Goal: Task Accomplishment & Management: Manage account settings

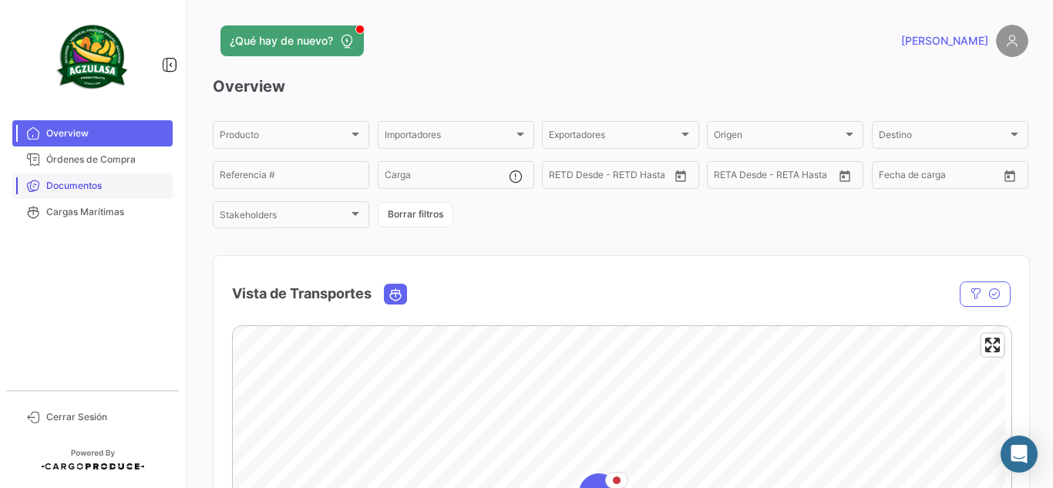
click at [114, 181] on span "Documentos" at bounding box center [106, 186] width 120 height 14
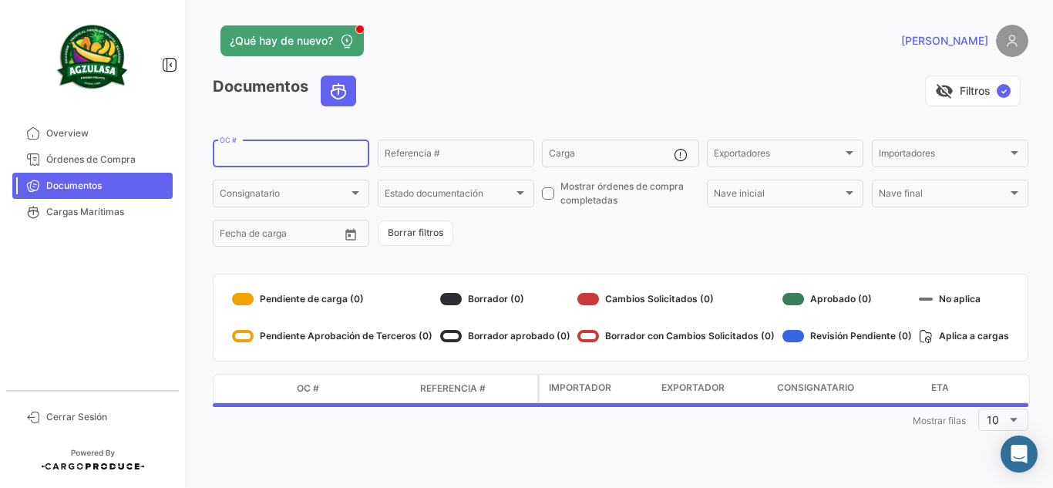
click at [261, 160] on input "OC #" at bounding box center [291, 155] width 143 height 11
paste input "6426324440"
type input "6426324440"
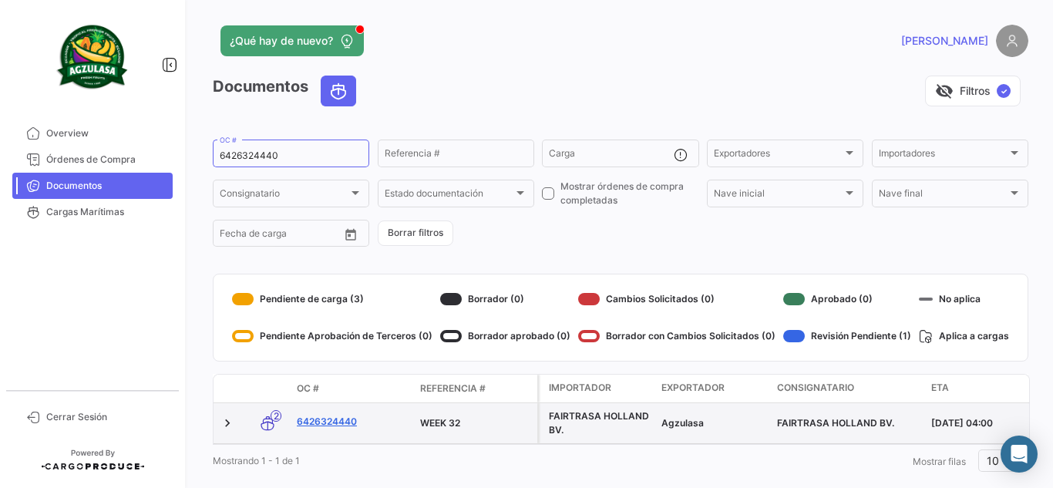
click at [330, 424] on link "6426324440" at bounding box center [352, 422] width 111 height 14
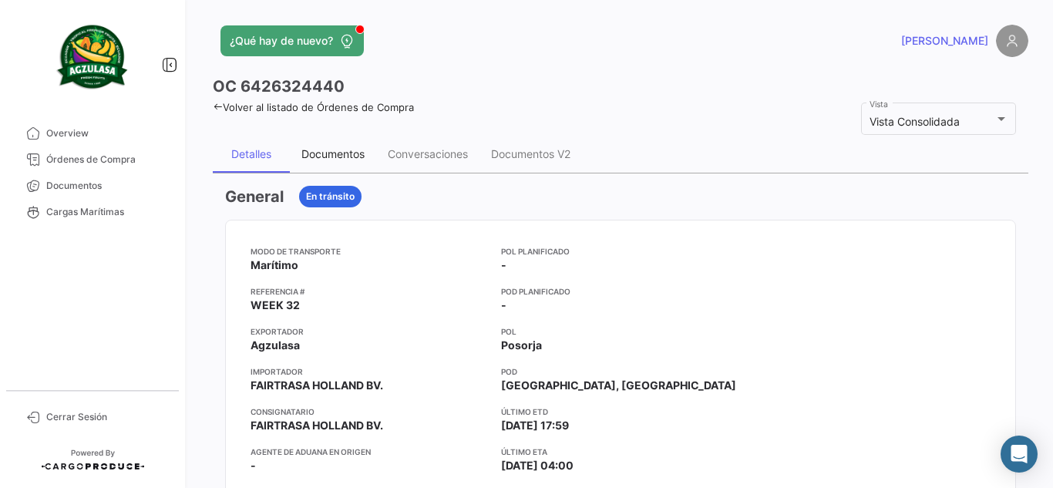
click at [311, 148] on div "Documentos" at bounding box center [332, 153] width 63 height 13
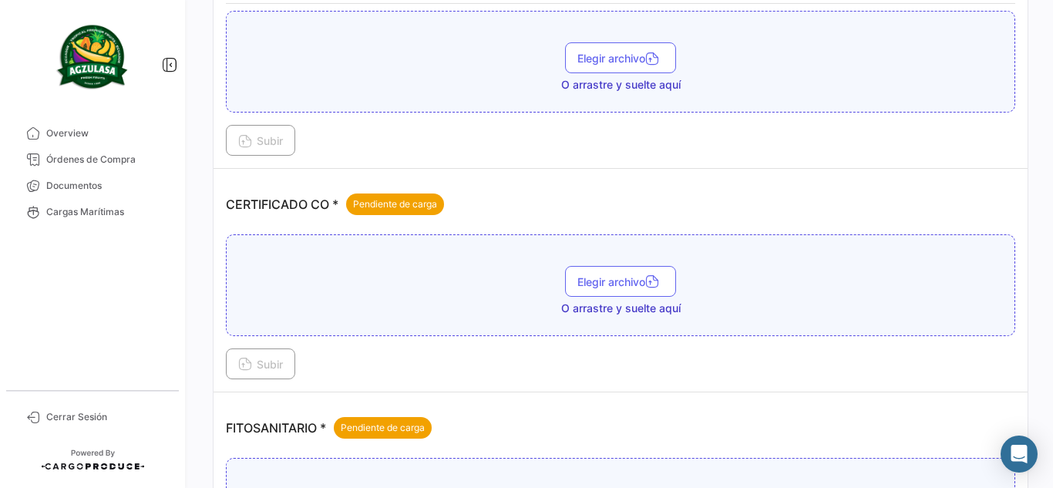
scroll to position [385, 0]
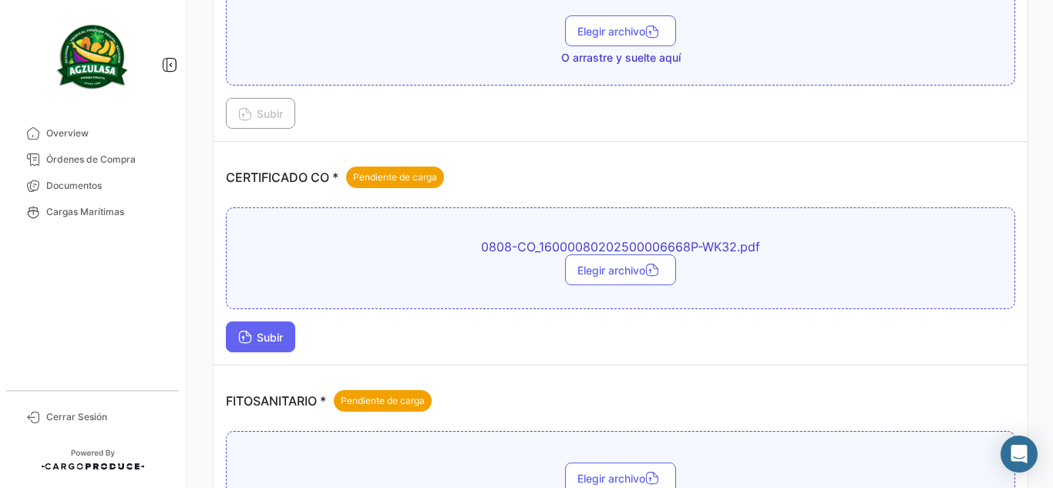
click at [275, 335] on span "Subir" at bounding box center [260, 337] width 45 height 13
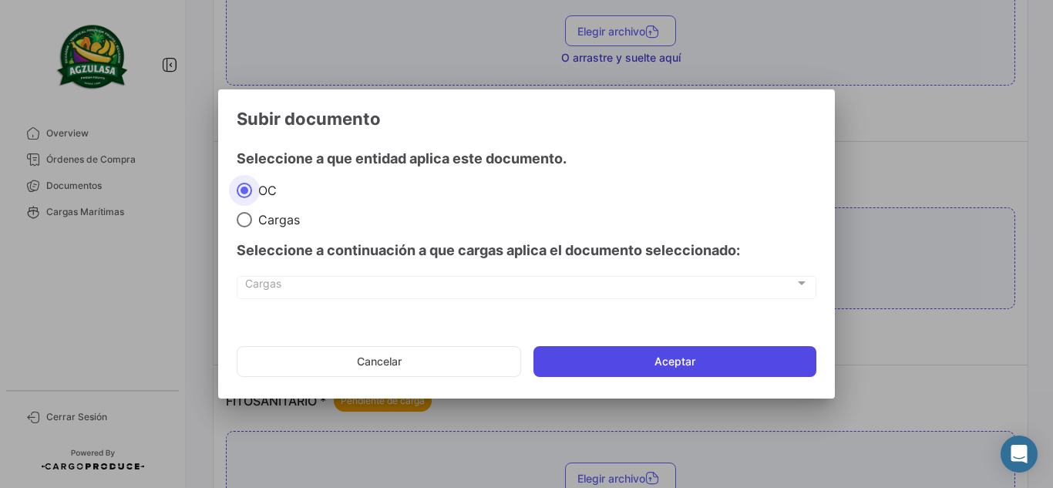
click at [631, 357] on button "Aceptar" at bounding box center [674, 361] width 283 height 31
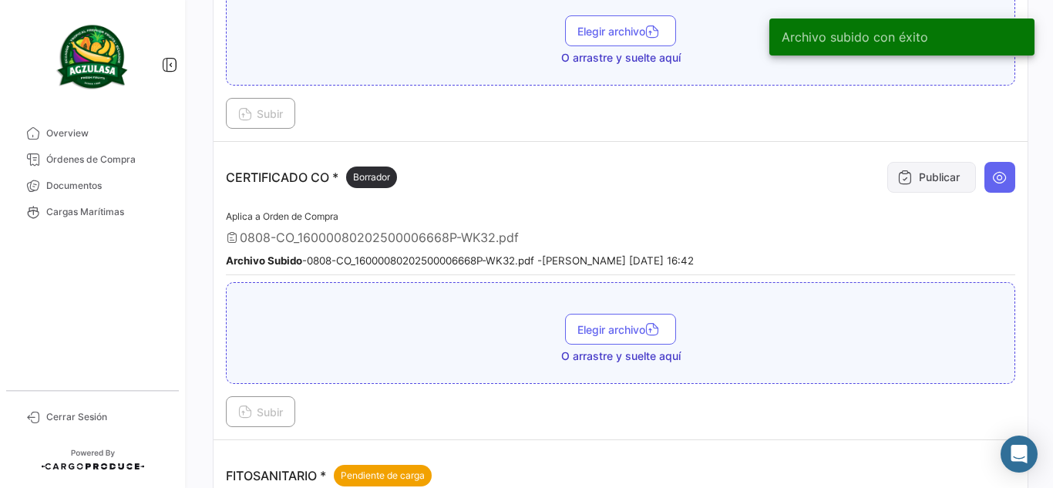
click at [913, 189] on button "Publicar" at bounding box center [931, 177] width 89 height 31
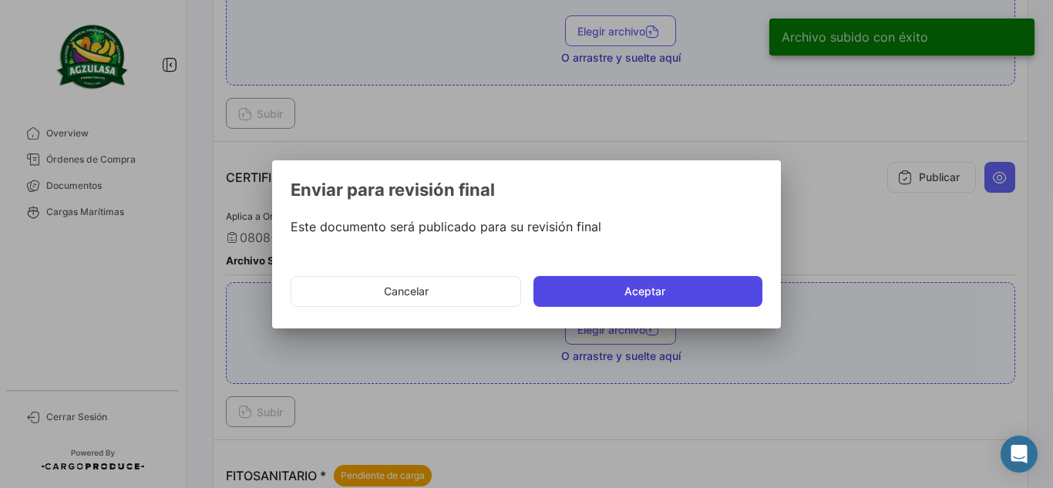
click at [594, 290] on button "Aceptar" at bounding box center [647, 291] width 229 height 31
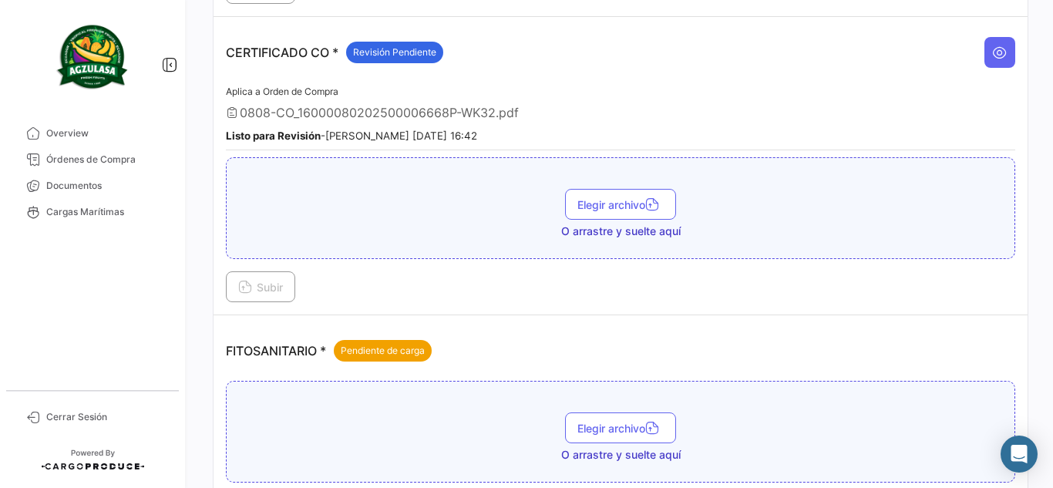
scroll to position [694, 0]
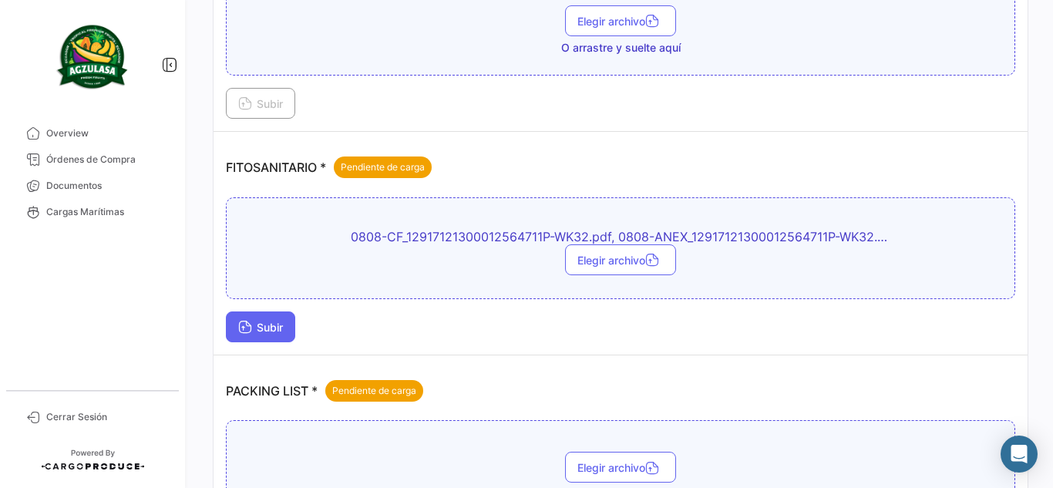
click at [267, 329] on span "Subir" at bounding box center [260, 327] width 45 height 13
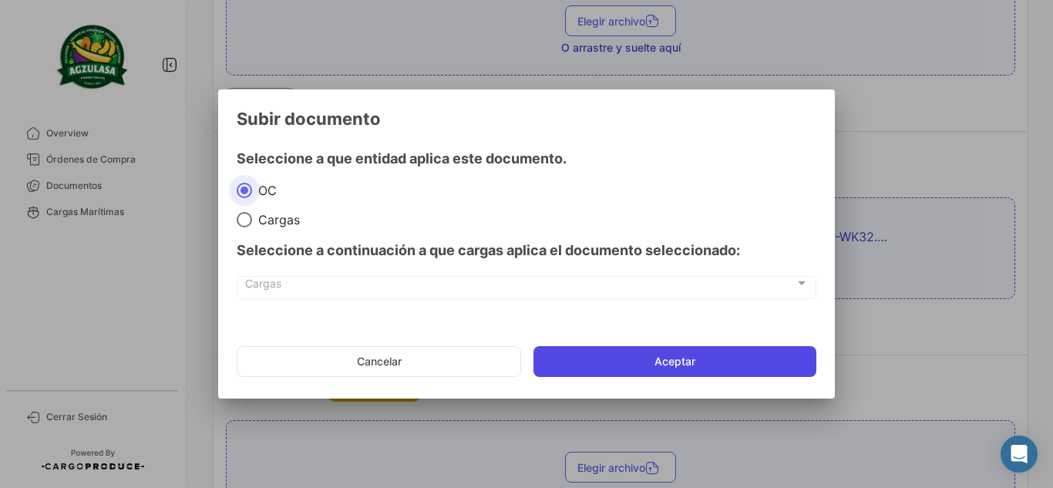
click at [609, 353] on button "Aceptar" at bounding box center [674, 361] width 283 height 31
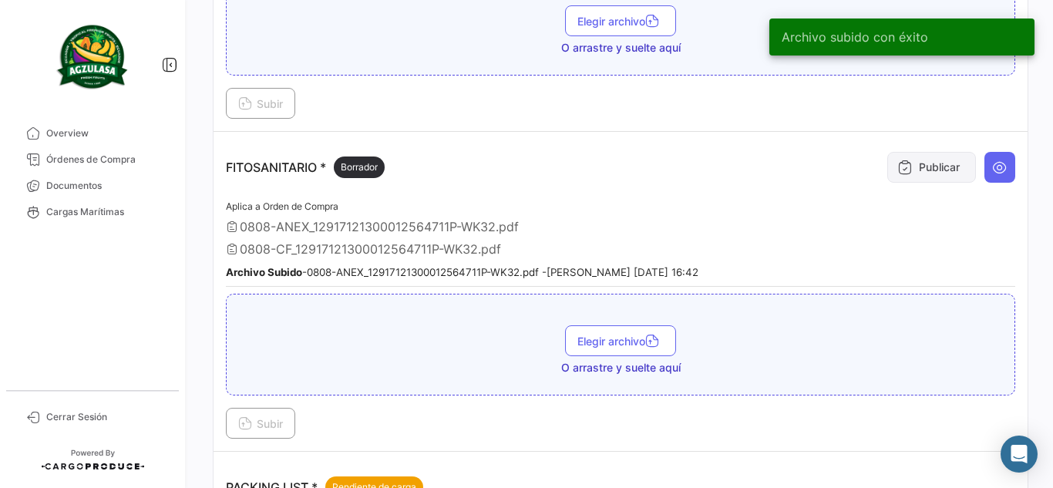
click at [910, 169] on button "Publicar" at bounding box center [931, 167] width 89 height 31
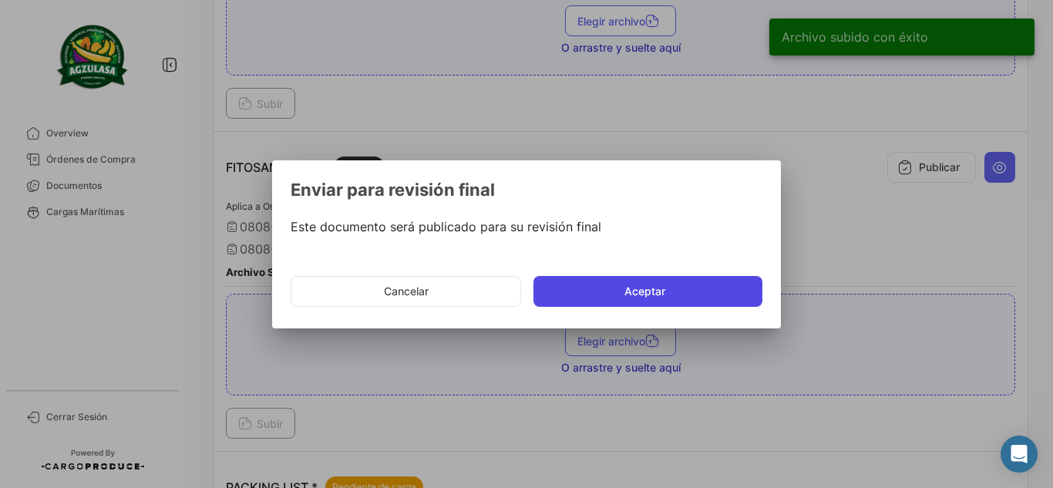
click at [706, 276] on button "Aceptar" at bounding box center [647, 291] width 229 height 31
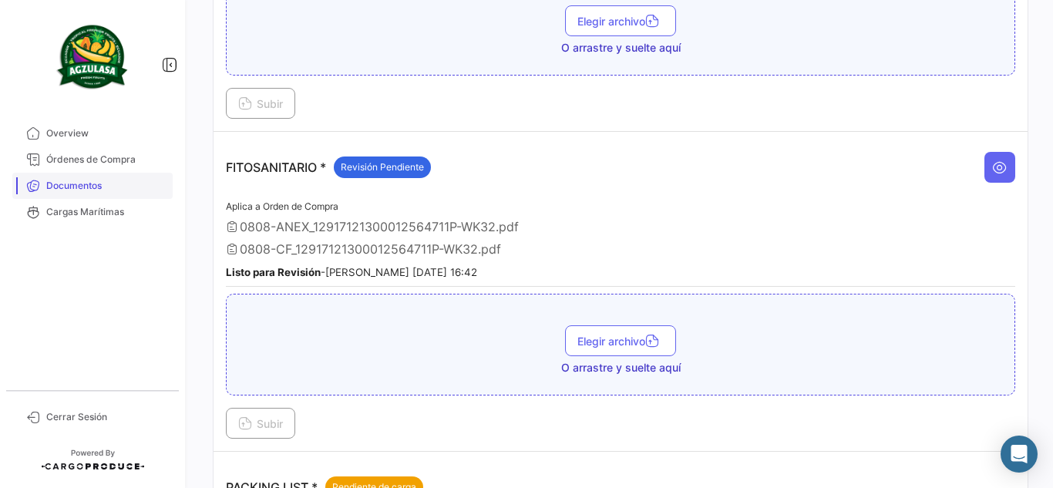
click at [52, 183] on span "Documentos" at bounding box center [106, 186] width 120 height 14
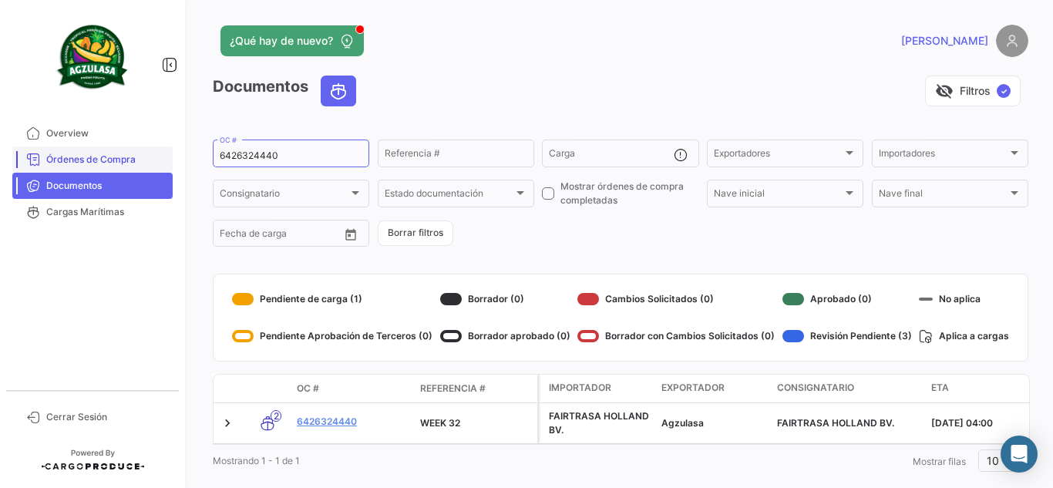
drag, startPoint x: 287, startPoint y: 154, endPoint x: 45, endPoint y: 152, distance: 242.1
click at [45, 152] on mat-sidenav-container "Overview Órdenes de Compra Documentos Cargas Marítimas Cerrar Sesión ¿Qué hay d…" at bounding box center [526, 244] width 1053 height 488
paste input "UNIECPBO25310078"
type input "UNIECPBO25310078"
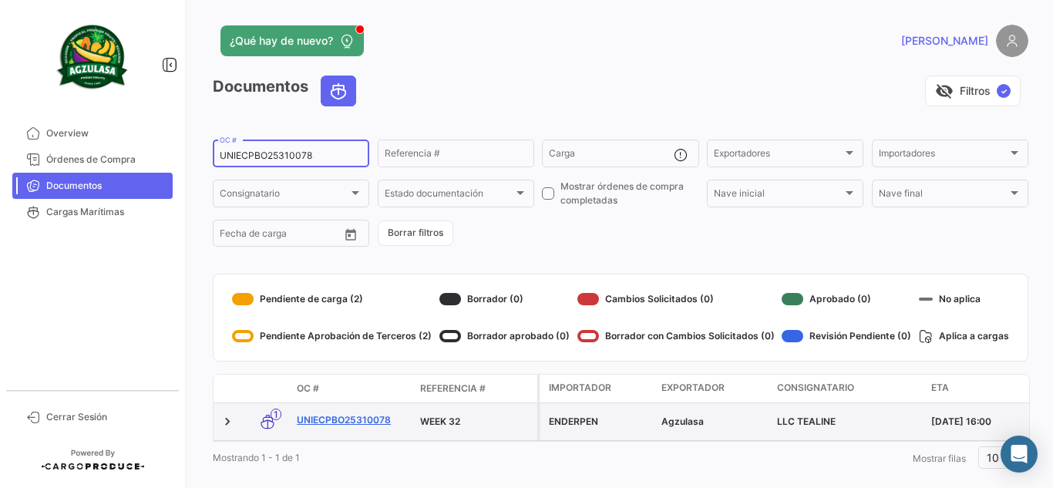
click at [385, 419] on link "UNIECPBO25310078" at bounding box center [352, 420] width 111 height 14
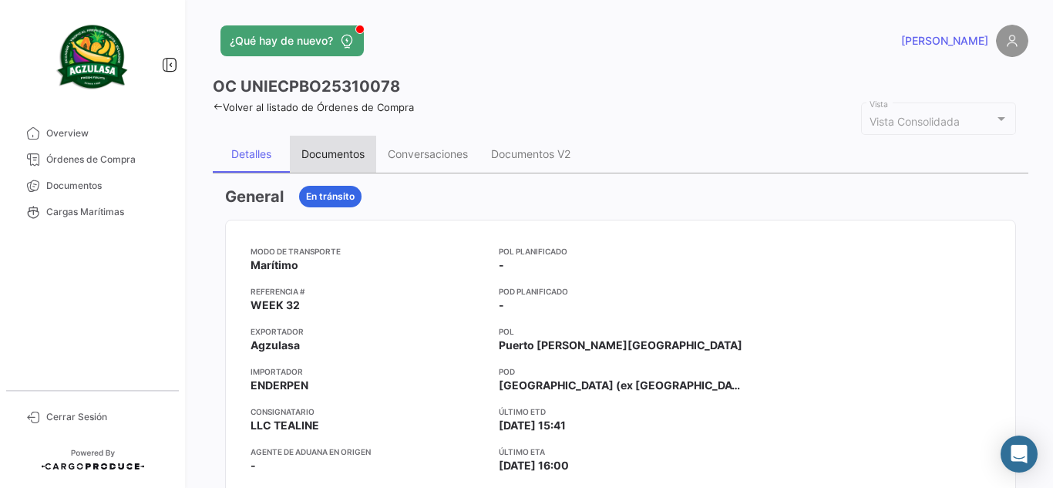
click at [322, 158] on div "Documentos" at bounding box center [332, 153] width 63 height 13
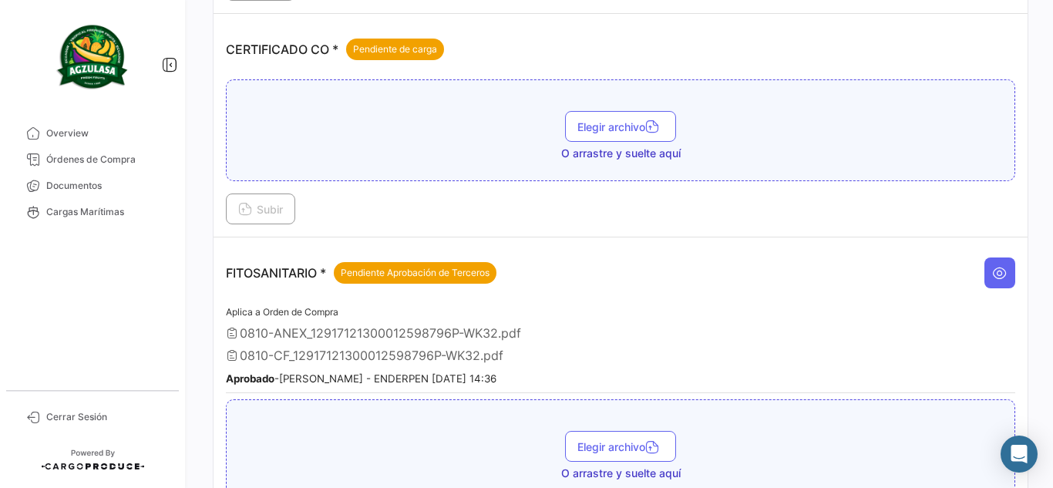
scroll to position [487, 0]
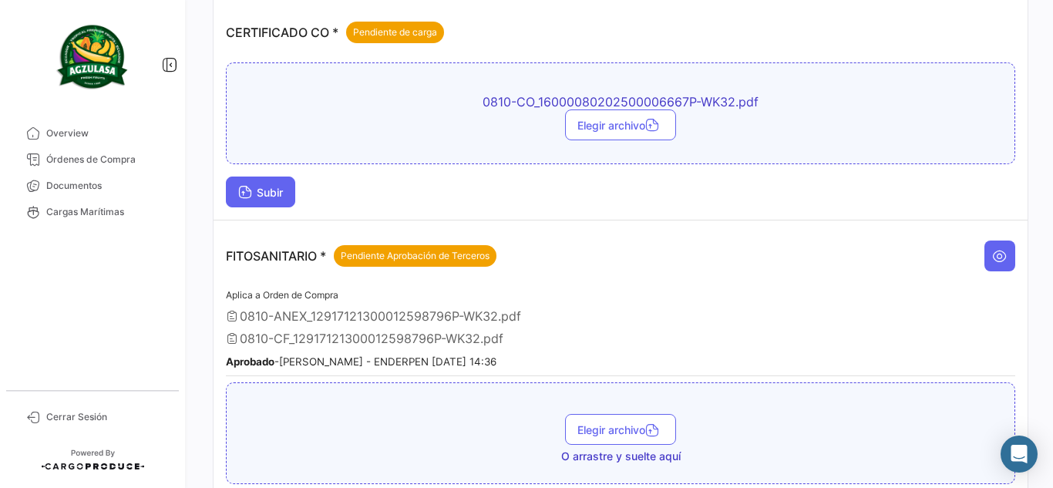
click at [276, 180] on button "Subir" at bounding box center [260, 192] width 69 height 31
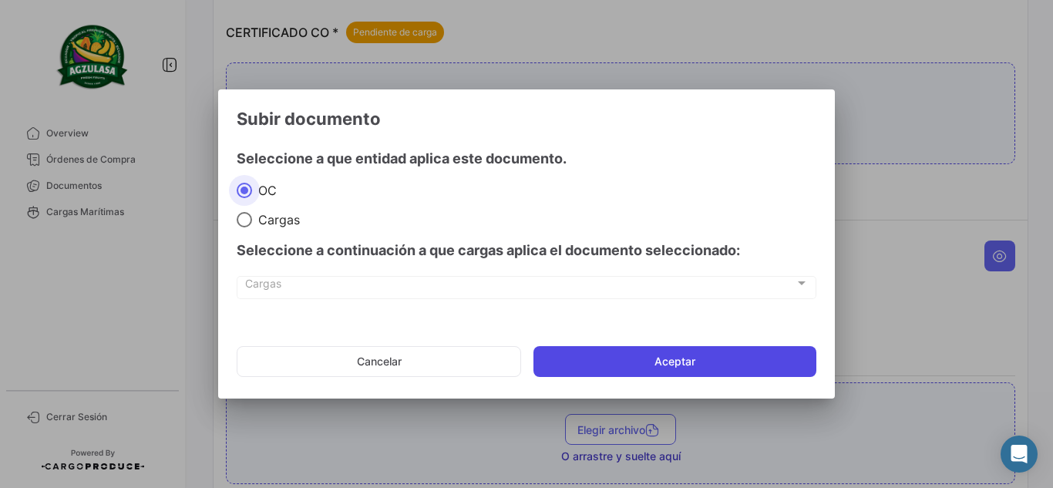
click at [664, 351] on button "Aceptar" at bounding box center [674, 361] width 283 height 31
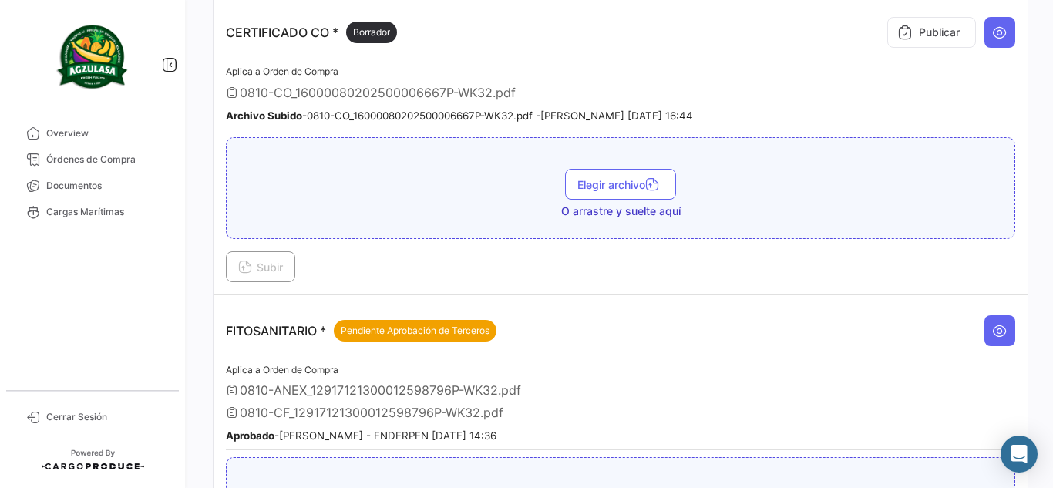
click at [944, 51] on div "Publicar" at bounding box center [947, 32] width 135 height 46
click at [931, 28] on button "Publicar" at bounding box center [931, 32] width 89 height 31
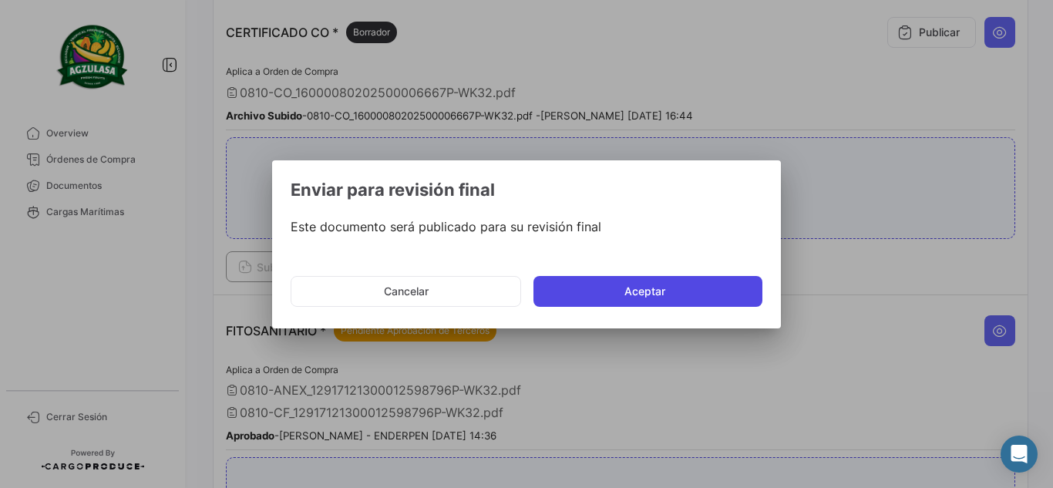
click at [675, 303] on button "Aceptar" at bounding box center [647, 291] width 229 height 31
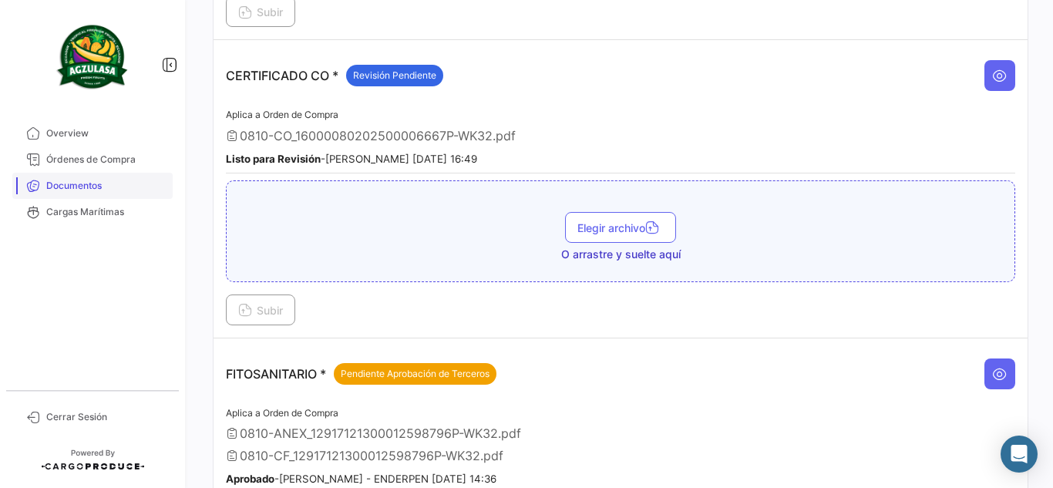
click at [102, 177] on link "Documentos" at bounding box center [92, 186] width 160 height 26
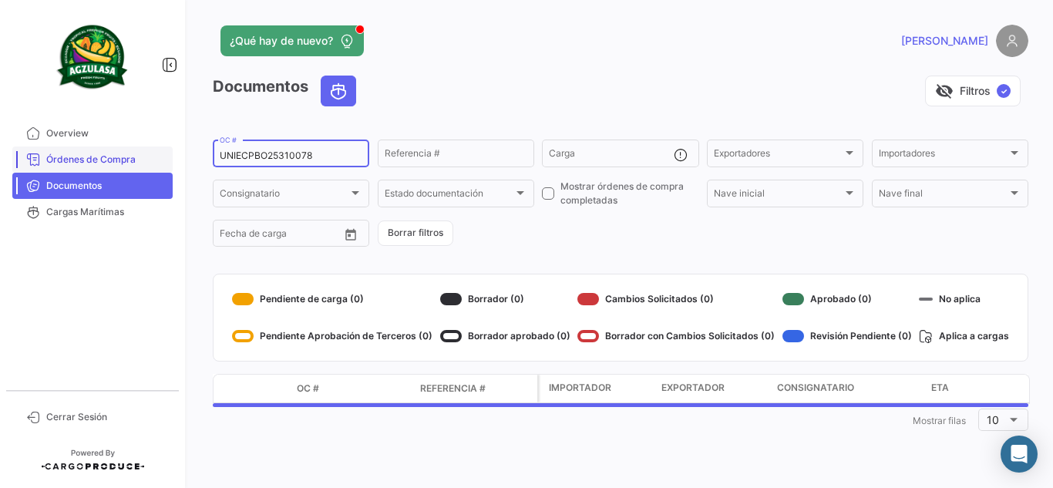
drag, startPoint x: 334, startPoint y: 153, endPoint x: 136, endPoint y: 147, distance: 198.2
click at [136, 147] on mat-sidenav-container "Overview Órdenes de Compra Documentos Cargas Marítimas Cerrar Sesión ¿Qué hay d…" at bounding box center [526, 244] width 1053 height 488
paste input "GQL0405553B"
type input "GQL0405553"
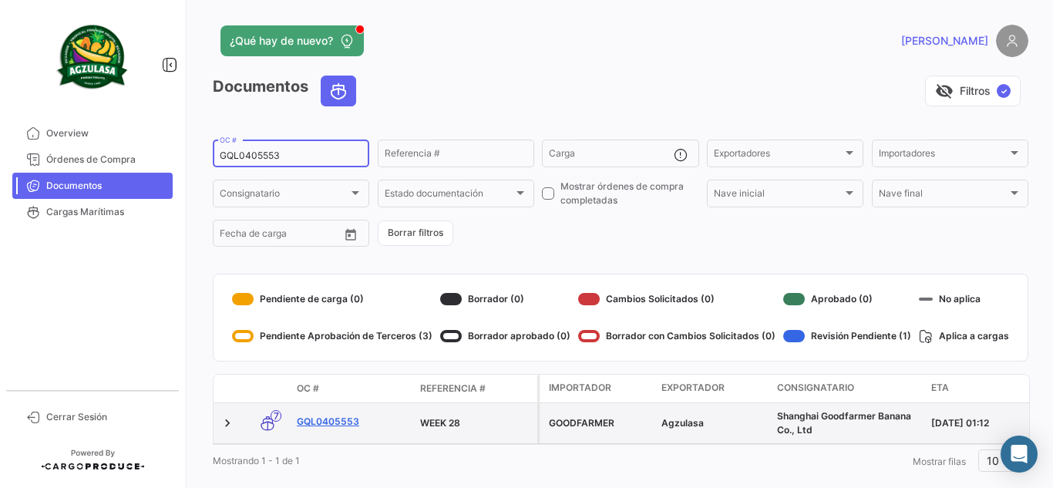
click at [335, 420] on link "GQL0405553" at bounding box center [352, 422] width 111 height 14
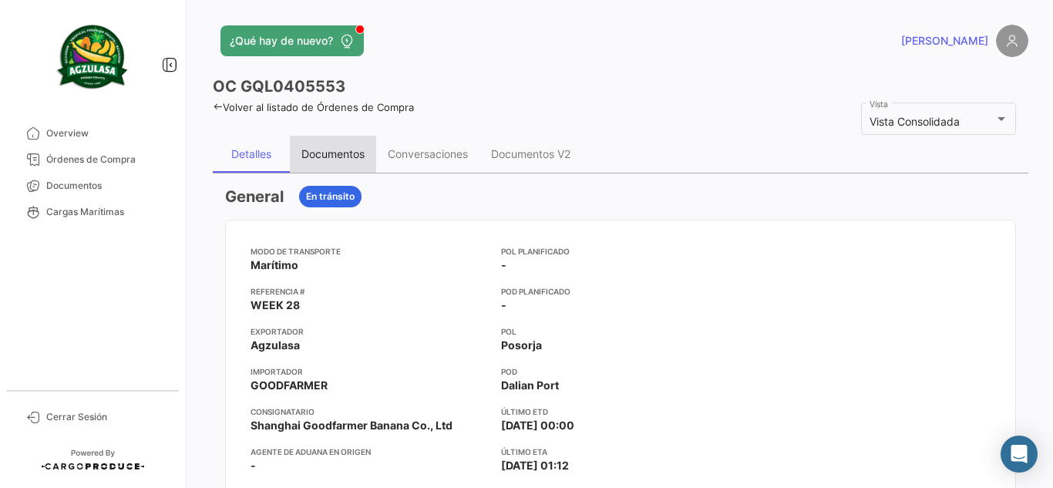
click at [338, 159] on div "Documentos" at bounding box center [332, 153] width 63 height 13
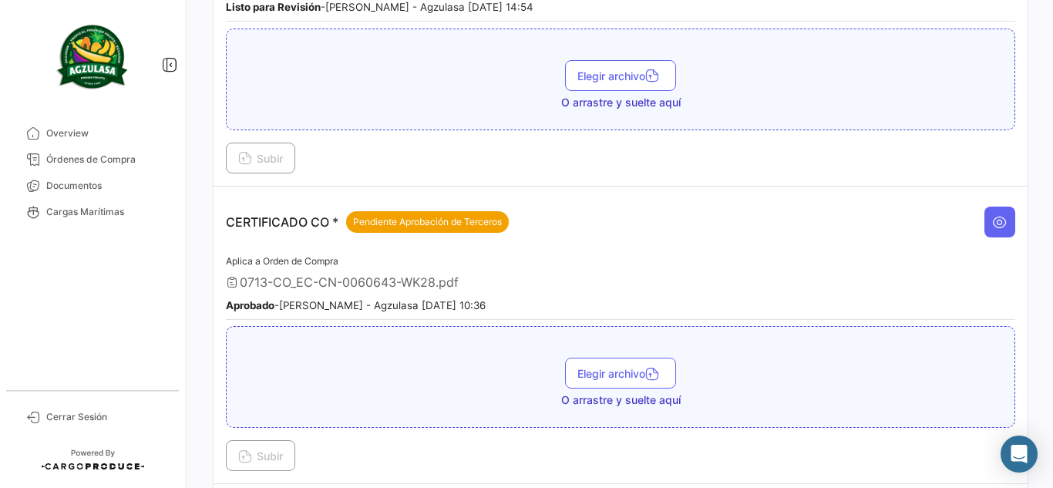
scroll to position [462, 0]
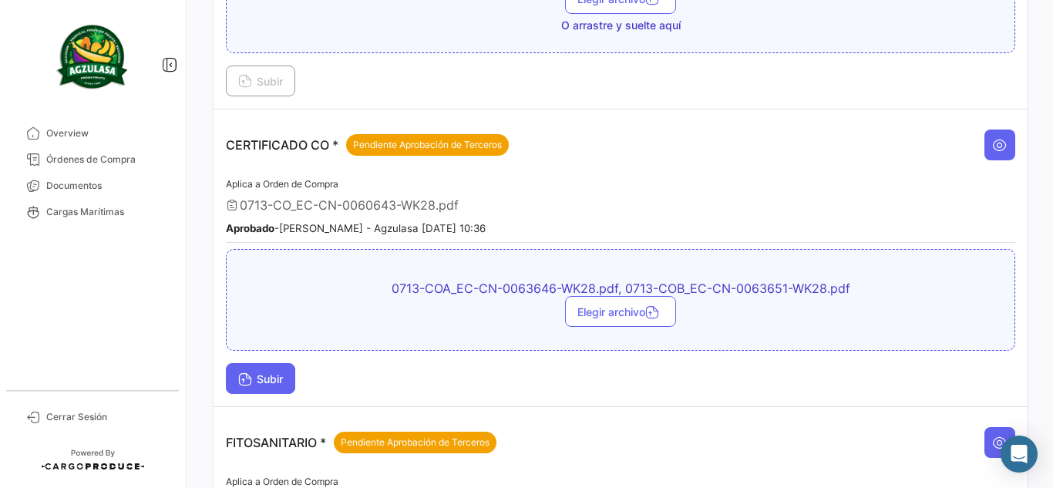
click at [237, 390] on button "Subir" at bounding box center [260, 378] width 69 height 31
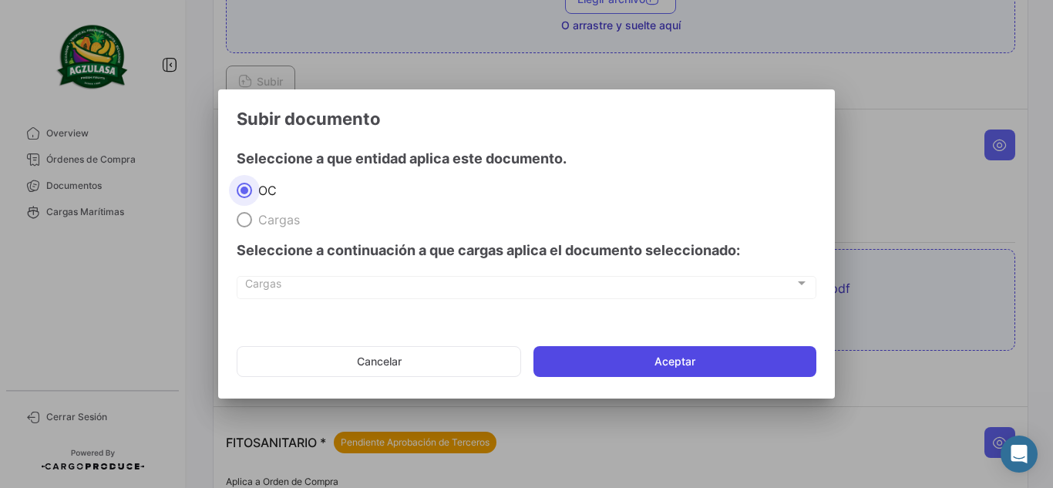
click at [618, 372] on button "Aceptar" at bounding box center [674, 361] width 283 height 31
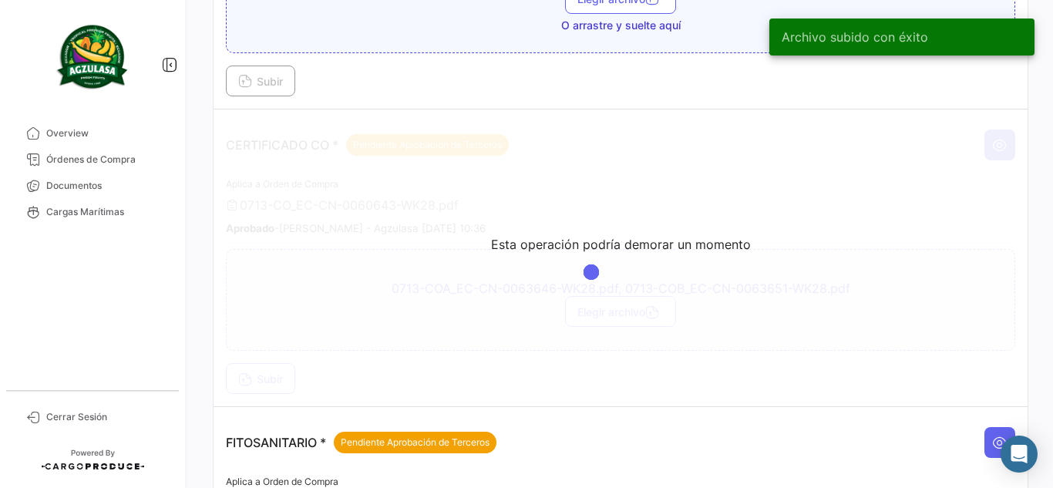
scroll to position [540, 0]
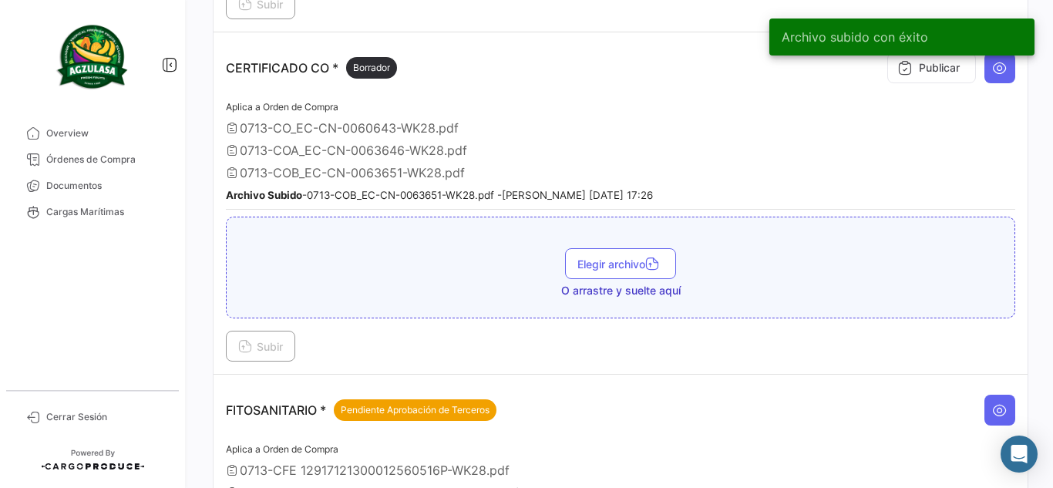
click at [891, 85] on div "Publicar" at bounding box center [947, 68] width 135 height 46
click at [901, 76] on button "Publicar" at bounding box center [931, 67] width 89 height 31
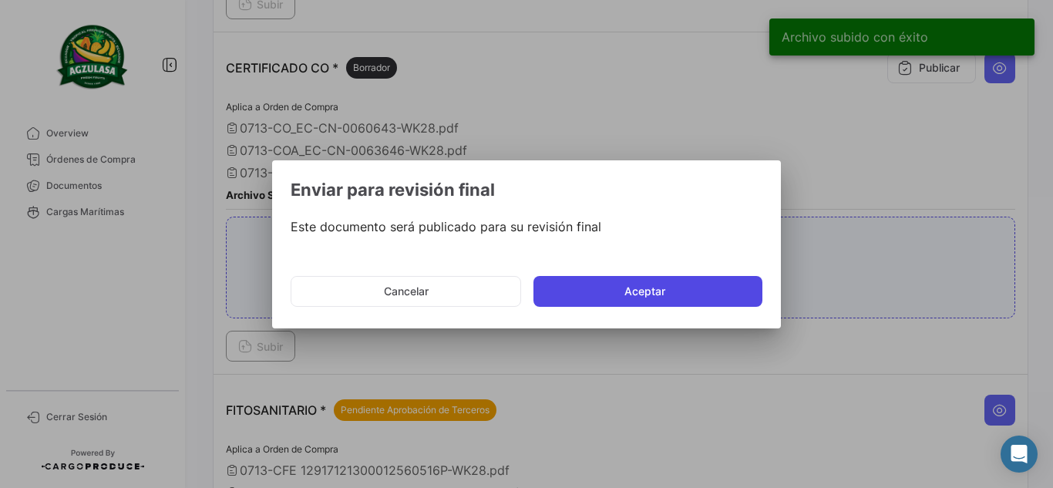
click at [681, 301] on button "Aceptar" at bounding box center [647, 291] width 229 height 31
